Goal: Understand process/instructions: Learn how to perform a task or action

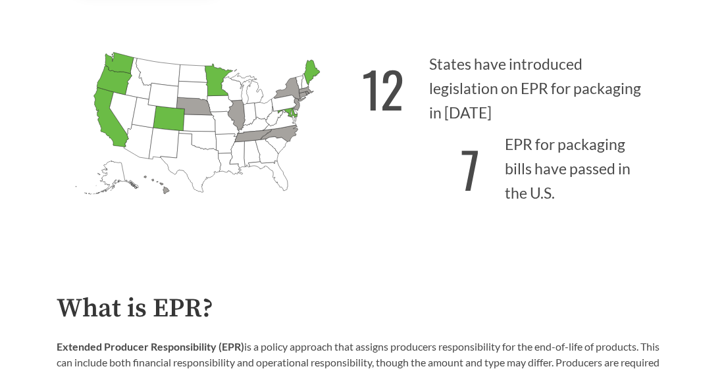
scroll to position [332, 0]
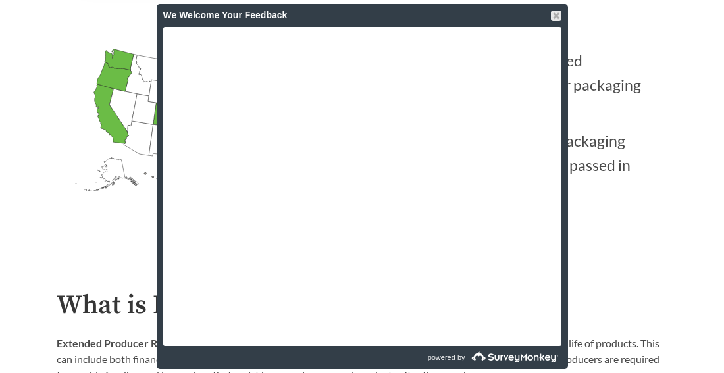
click at [49, 238] on div "[US_STATE] Introduced: [US_STATE] Introduced: [US_STATE] Introduced: [US_STATE]…" at bounding box center [362, 123] width 632 height 229
click at [552, 13] on div at bounding box center [556, 16] width 11 height 11
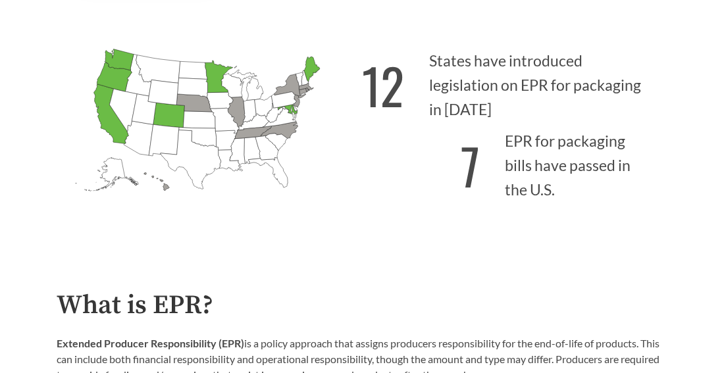
click at [50, 119] on div "[US_STATE] Introduced: [US_STATE] Introduced: [US_STATE] Introduced: [US_STATE]…" at bounding box center [362, 123] width 632 height 229
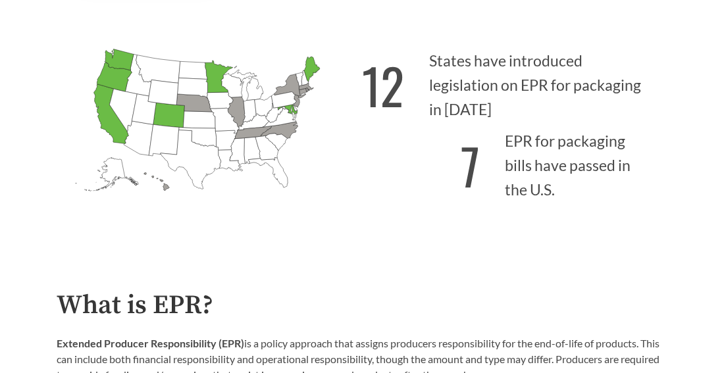
click at [54, 103] on div "[US_STATE] Introduced: [US_STATE] Introduced: [US_STATE] Introduced: [US_STATE]…" at bounding box center [362, 123] width 632 height 229
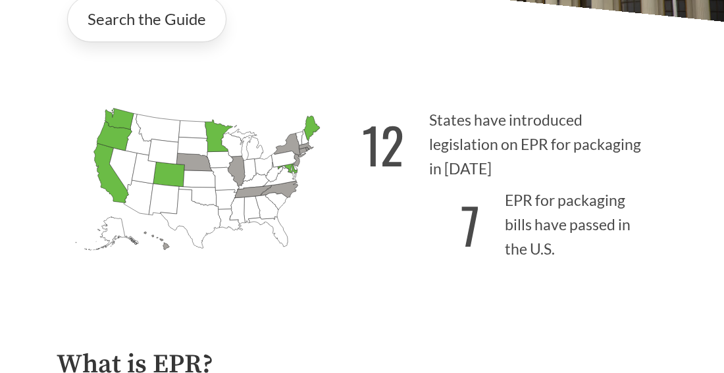
scroll to position [248, 0]
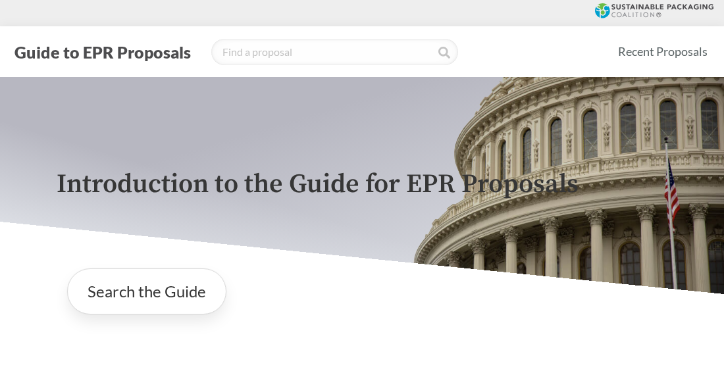
scroll to position [248, 0]
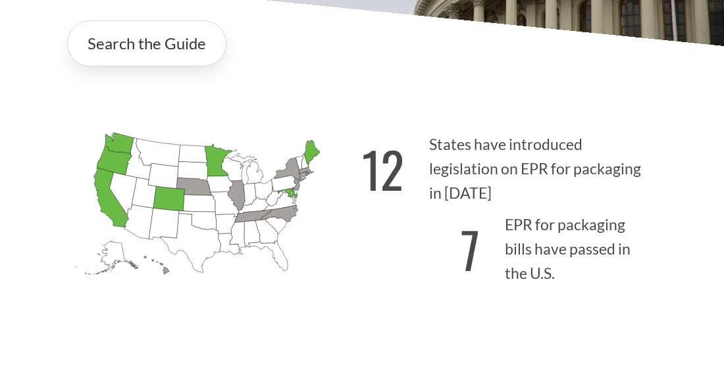
click at [64, 117] on div "[US_STATE] Introduced: [US_STATE] Introduced: [US_STATE] Introduced: [US_STATE]…" at bounding box center [362, 207] width 632 height 229
